Goal: Task Accomplishment & Management: Use online tool/utility

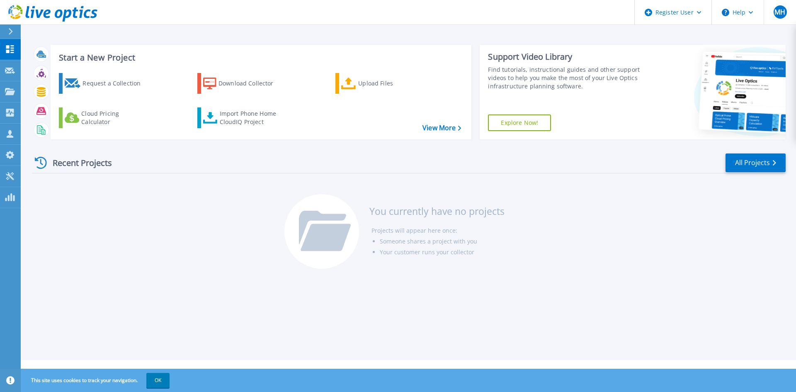
click at [100, 32] on div "Start a New Project Request a Collection Download Collector Upload Files Cloud …" at bounding box center [408, 180] width 775 height 360
click at [91, 73] on link "Request a Collection" at bounding box center [105, 83] width 92 height 21
